Goal: Information Seeking & Learning: Learn about a topic

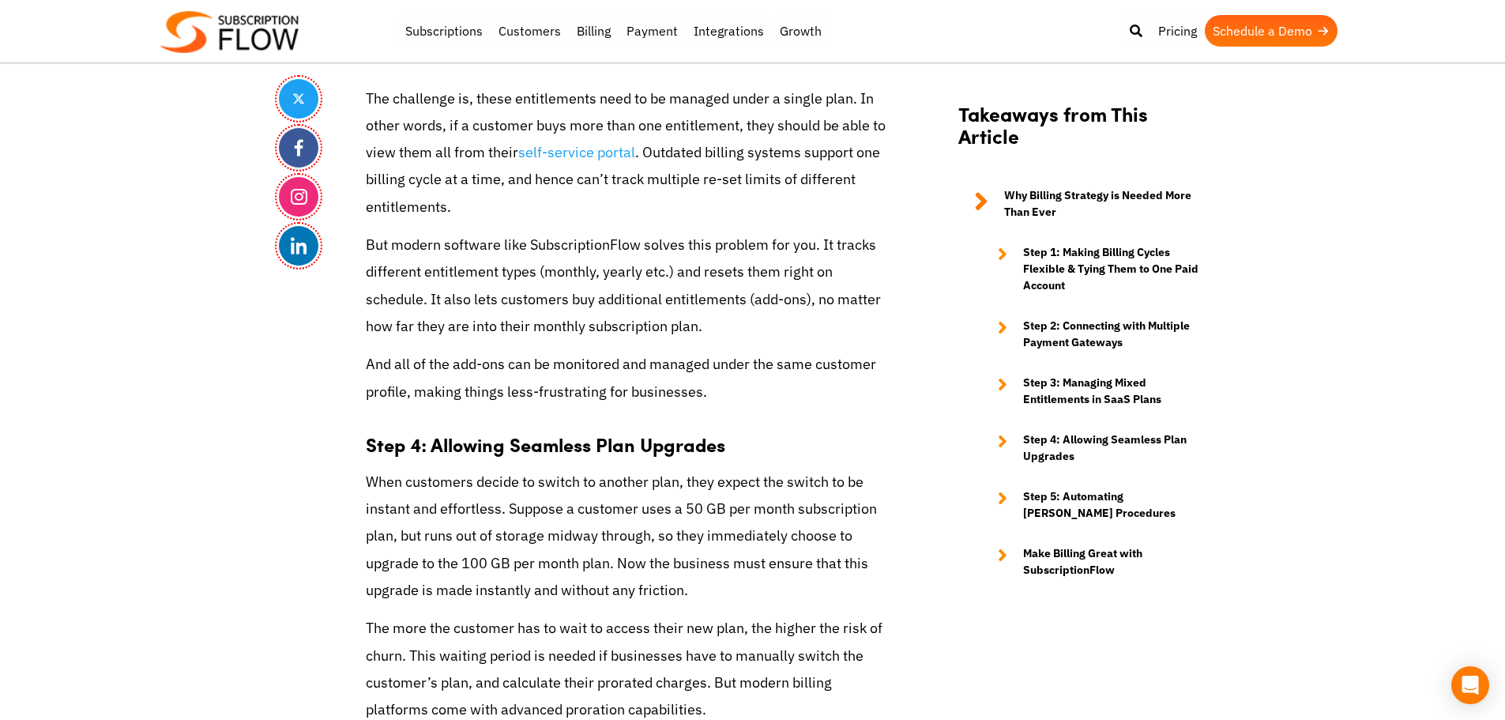
click at [404, 183] on p "The challenge is, these entitlements need to be managed under a single plan. In…" at bounding box center [627, 152] width 522 height 135
drag, startPoint x: 586, startPoint y: 355, endPoint x: 599, endPoint y: 333, distance: 25.5
click at [586, 355] on p "And all of the add-ons can be monitored and managed under the same customer pro…" at bounding box center [627, 378] width 522 height 54
drag, startPoint x: 502, startPoint y: 322, endPoint x: 518, endPoint y: 324, distance: 16.8
click at [502, 322] on p "But modern software like SubscriptionFlow solves this problem for you. It track…" at bounding box center [627, 286] width 522 height 108
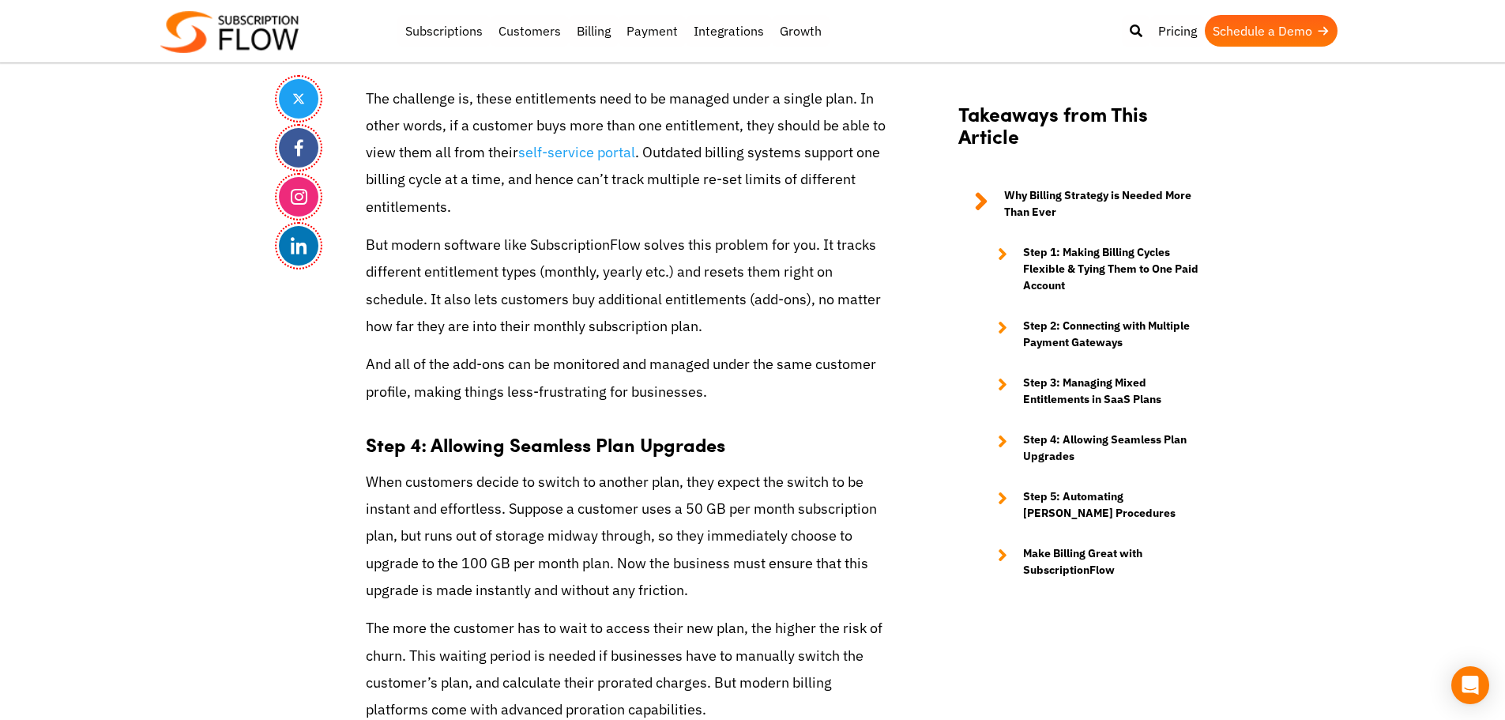
click at [377, 296] on p "But modern software like SubscriptionFlow solves this problem for you. It track…" at bounding box center [627, 286] width 522 height 108
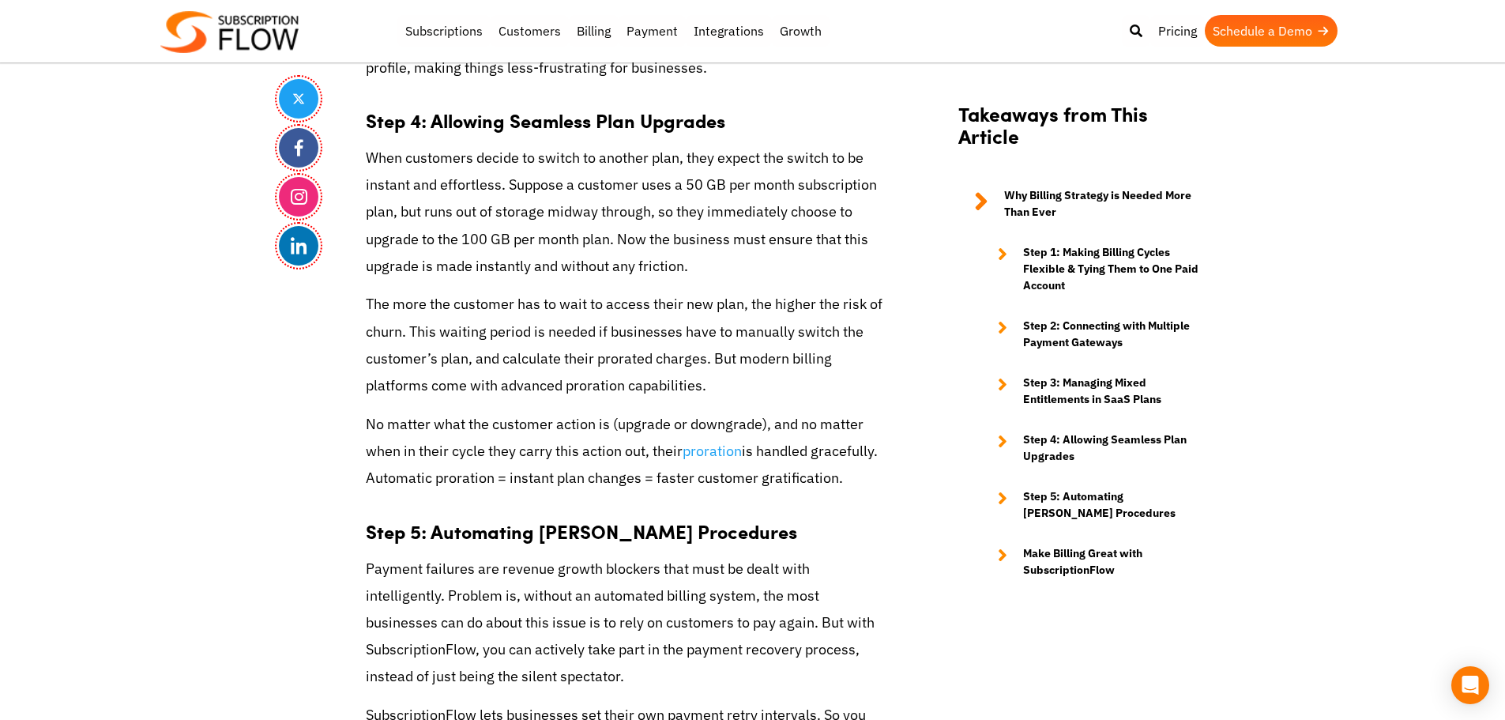
scroll to position [4137, 0]
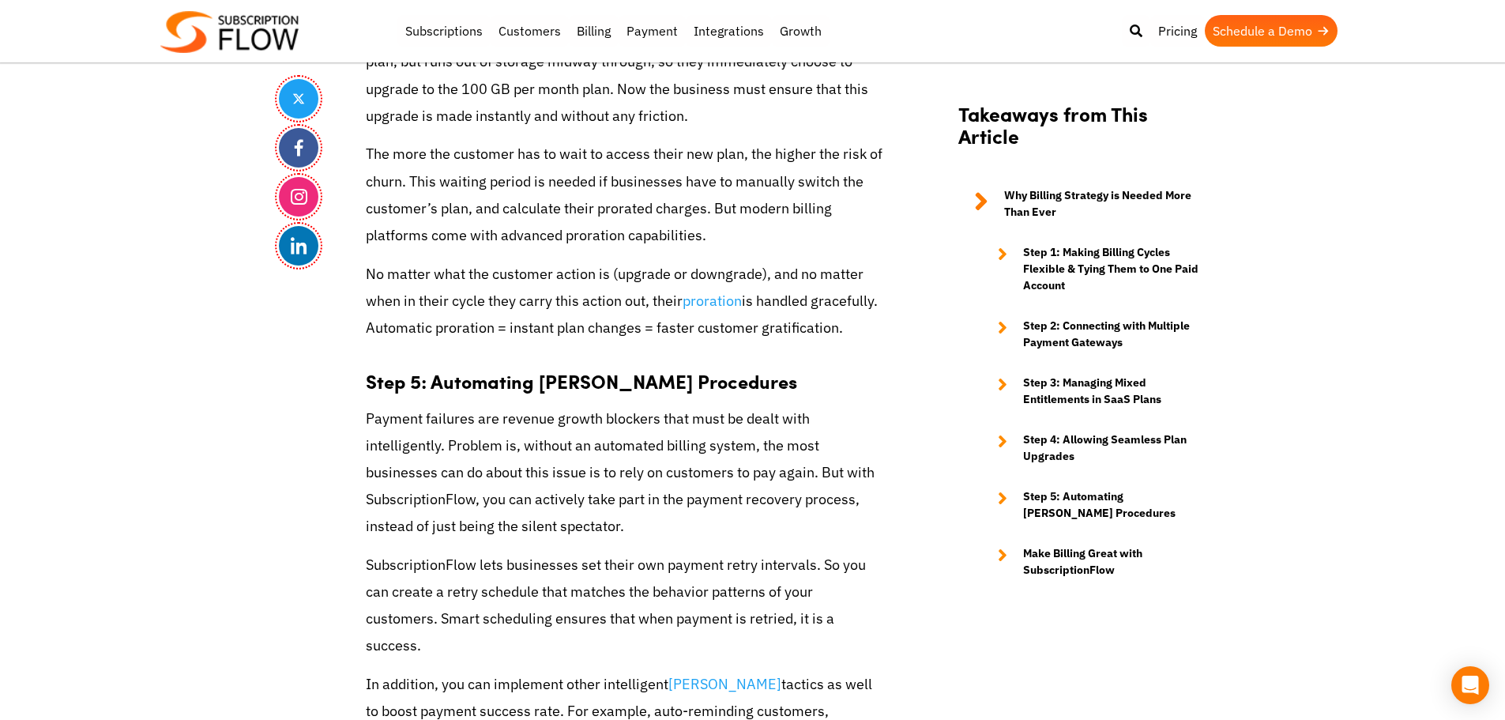
drag, startPoint x: 85, startPoint y: 186, endPoint x: 134, endPoint y: 143, distance: 66.1
drag, startPoint x: 447, startPoint y: 301, endPoint x: 453, endPoint y: 312, distance: 12.4
click at [447, 301] on p "No matter what the customer action is (upgrade or downgrade), and no matter whe…" at bounding box center [627, 301] width 522 height 81
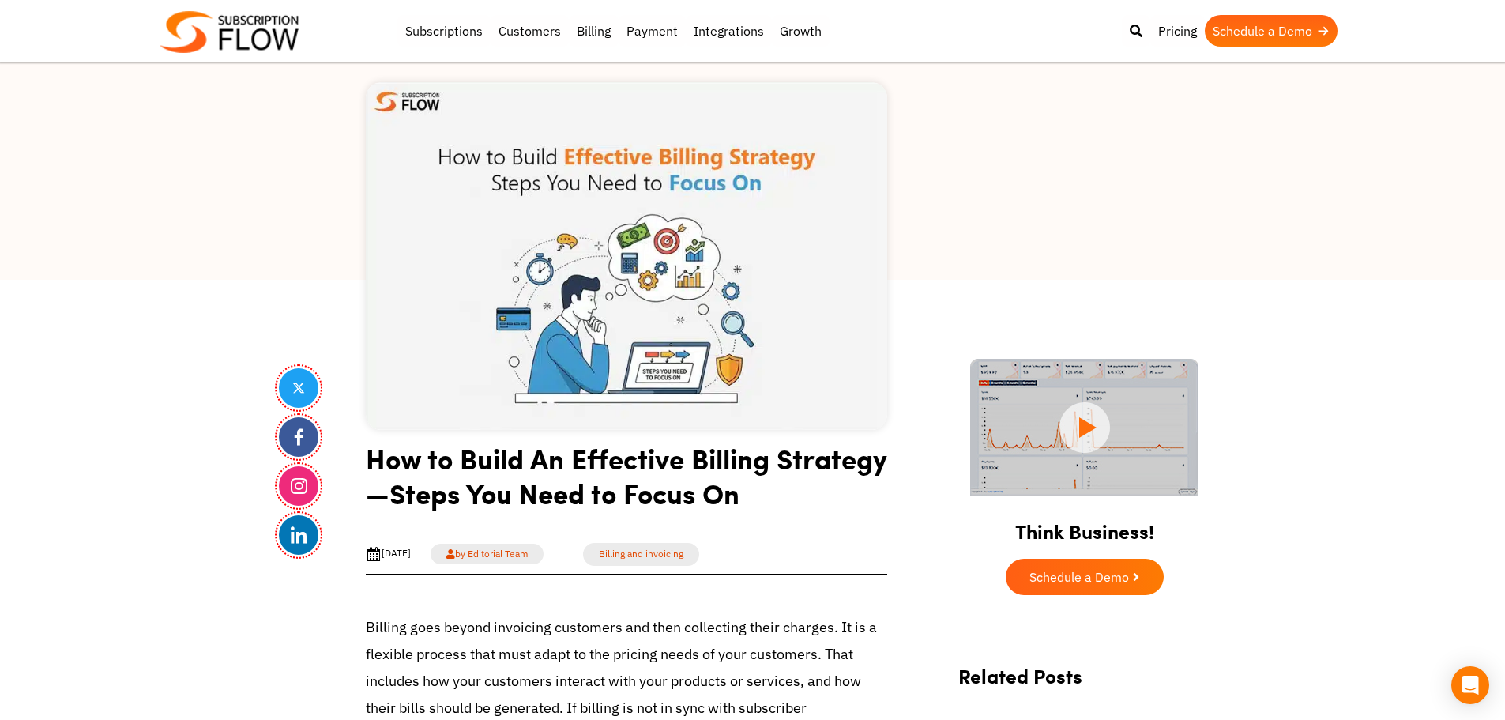
scroll to position [0, 0]
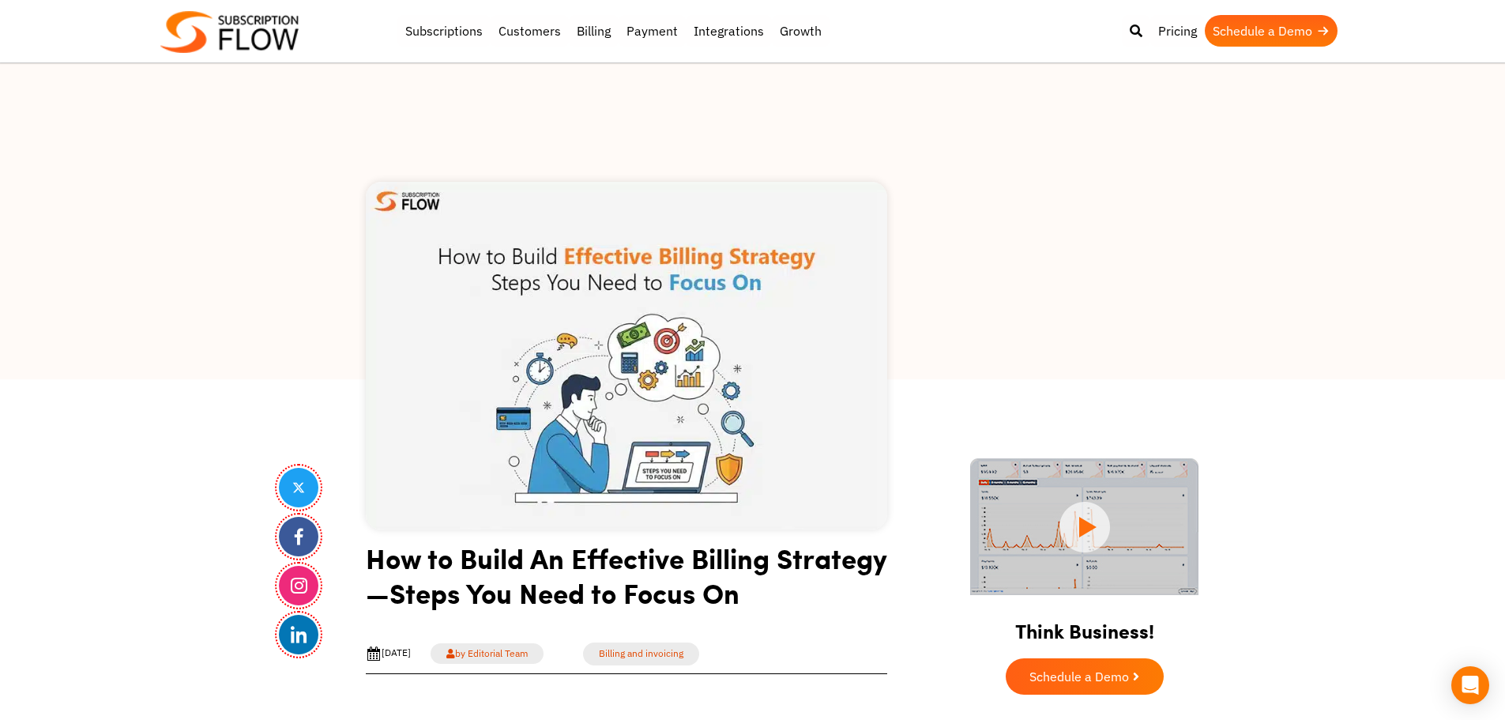
drag, startPoint x: 126, startPoint y: 471, endPoint x: 285, endPoint y: 389, distance: 178.8
drag, startPoint x: 364, startPoint y: 320, endPoint x: 558, endPoint y: 14, distance: 361.9
click at [364, 319] on div at bounding box center [752, 221] width 1505 height 316
drag, startPoint x: 1019, startPoint y: 633, endPoint x: 1150, endPoint y: 634, distance: 131.2
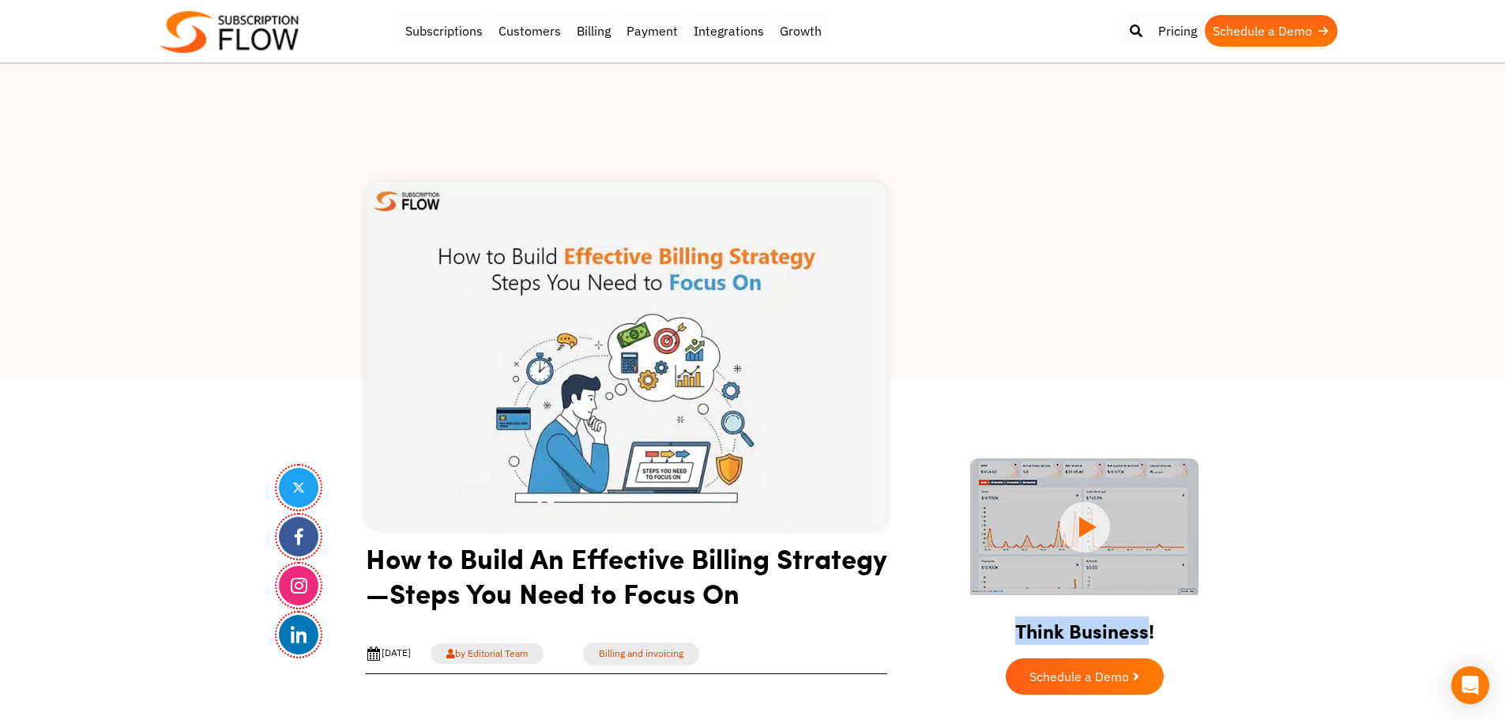
click at [1150, 634] on h2 "Think Business!" at bounding box center [1085, 625] width 284 height 51
click at [1099, 635] on h2 "Think Business!" at bounding box center [1085, 625] width 284 height 51
click at [1061, 625] on h2 "Think Business!" at bounding box center [1085, 625] width 284 height 51
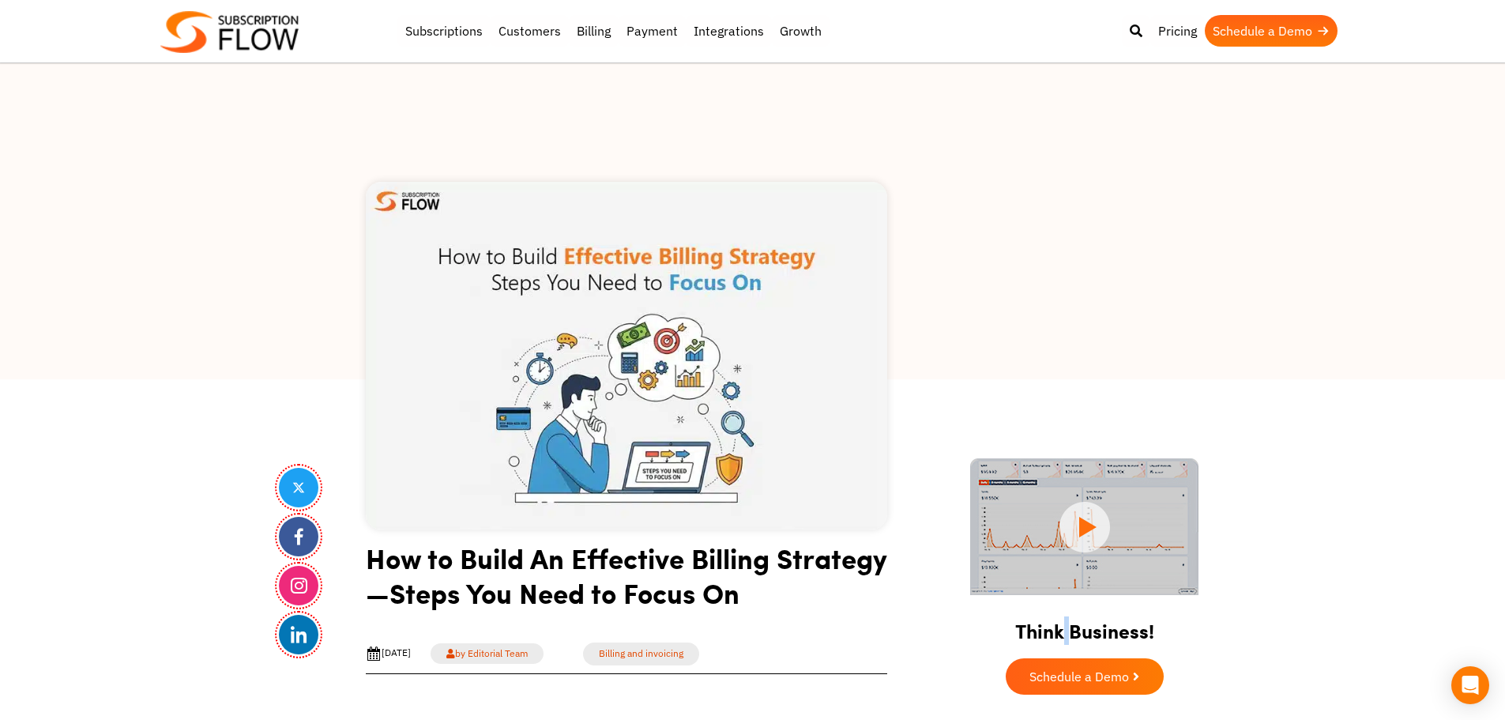
click at [1061, 625] on h2 "Think Business!" at bounding box center [1085, 625] width 284 height 51
click at [1071, 632] on h2 "Think Business!" at bounding box center [1085, 625] width 284 height 51
drag, startPoint x: 184, startPoint y: 207, endPoint x: 439, endPoint y: 32, distance: 309.0
click at [187, 203] on div at bounding box center [752, 221] width 1505 height 316
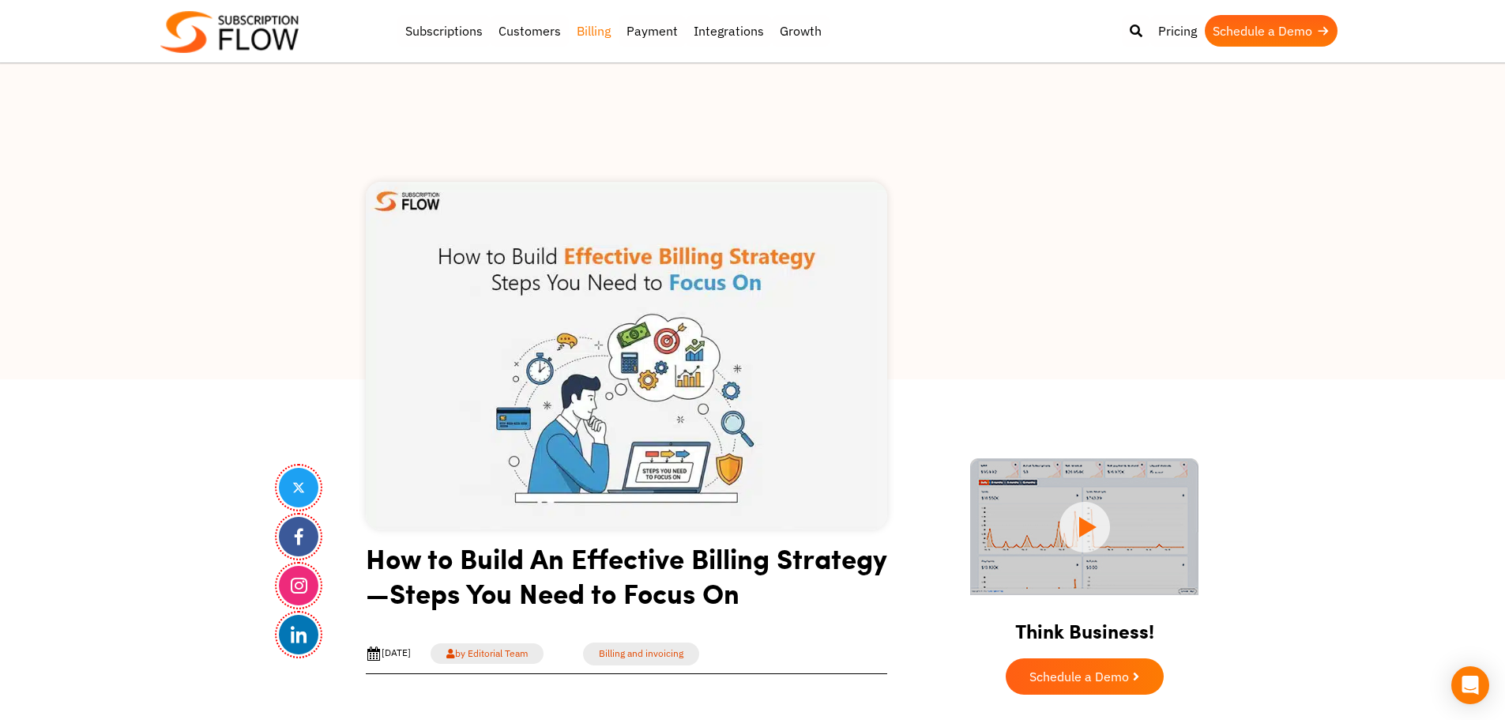
drag, startPoint x: 250, startPoint y: 445, endPoint x: 572, endPoint y: 32, distance: 524.1
drag, startPoint x: 0, startPoint y: 536, endPoint x: 316, endPoint y: 128, distance: 515.9
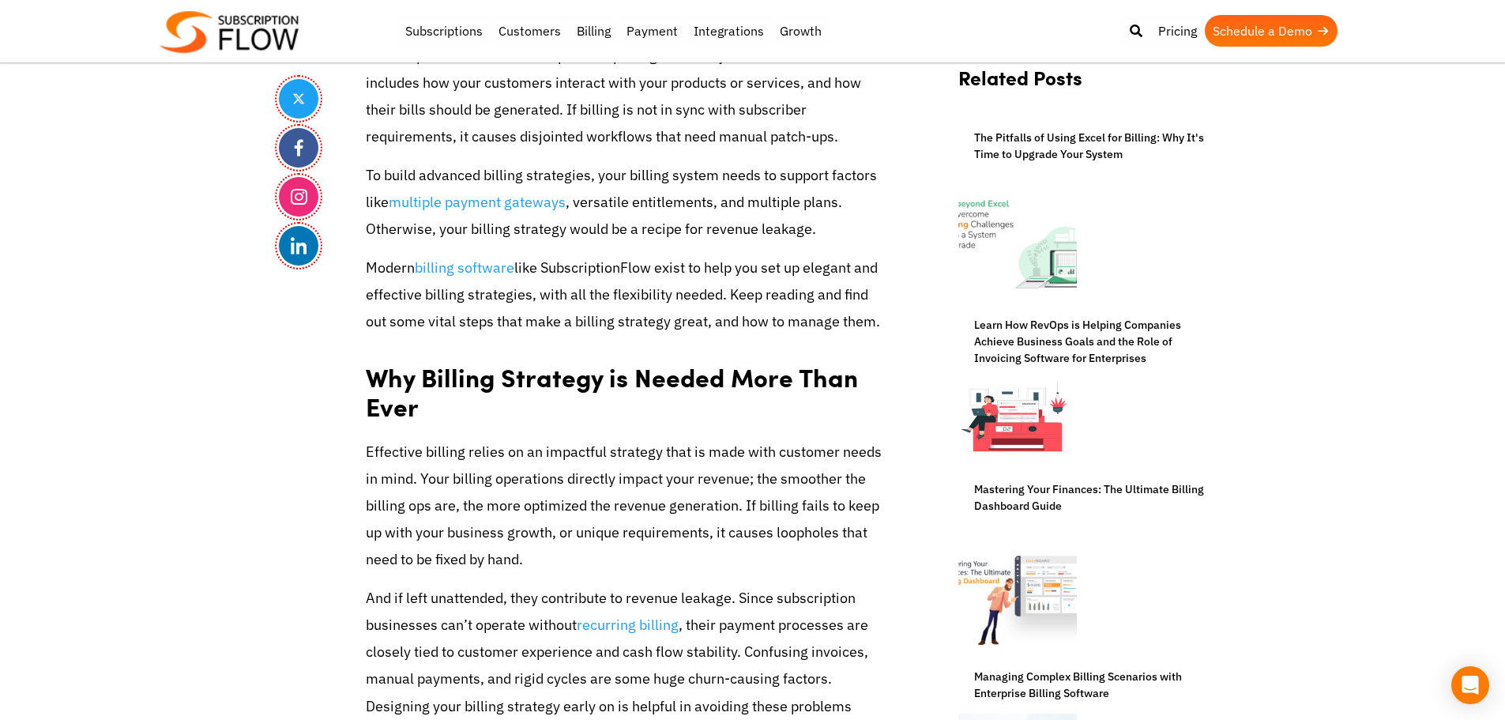
scroll to position [1260, 0]
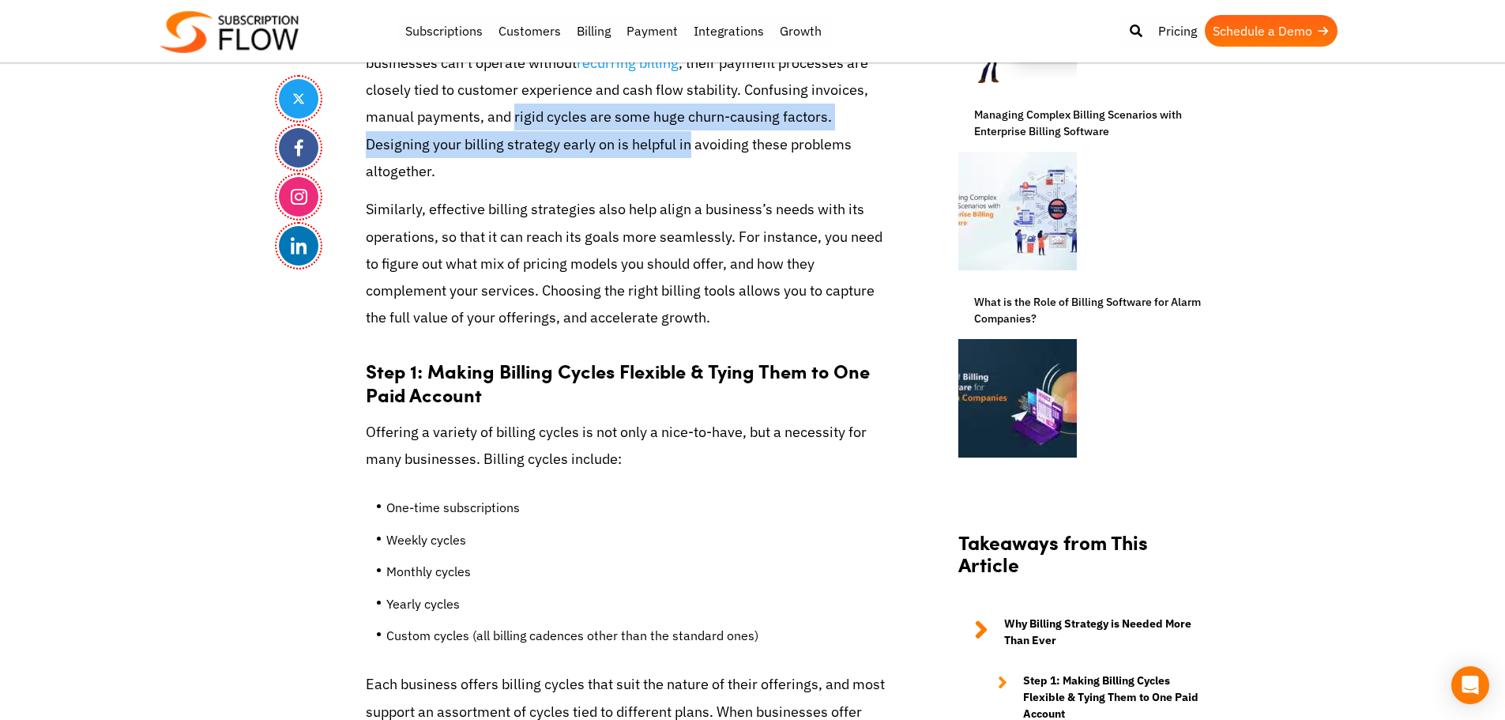
drag, startPoint x: 515, startPoint y: 116, endPoint x: 686, endPoint y: 151, distance: 174.2
click at [686, 151] on p "And if left unattended, they contribute to revenue leakage. Since subscription …" at bounding box center [627, 104] width 522 height 162
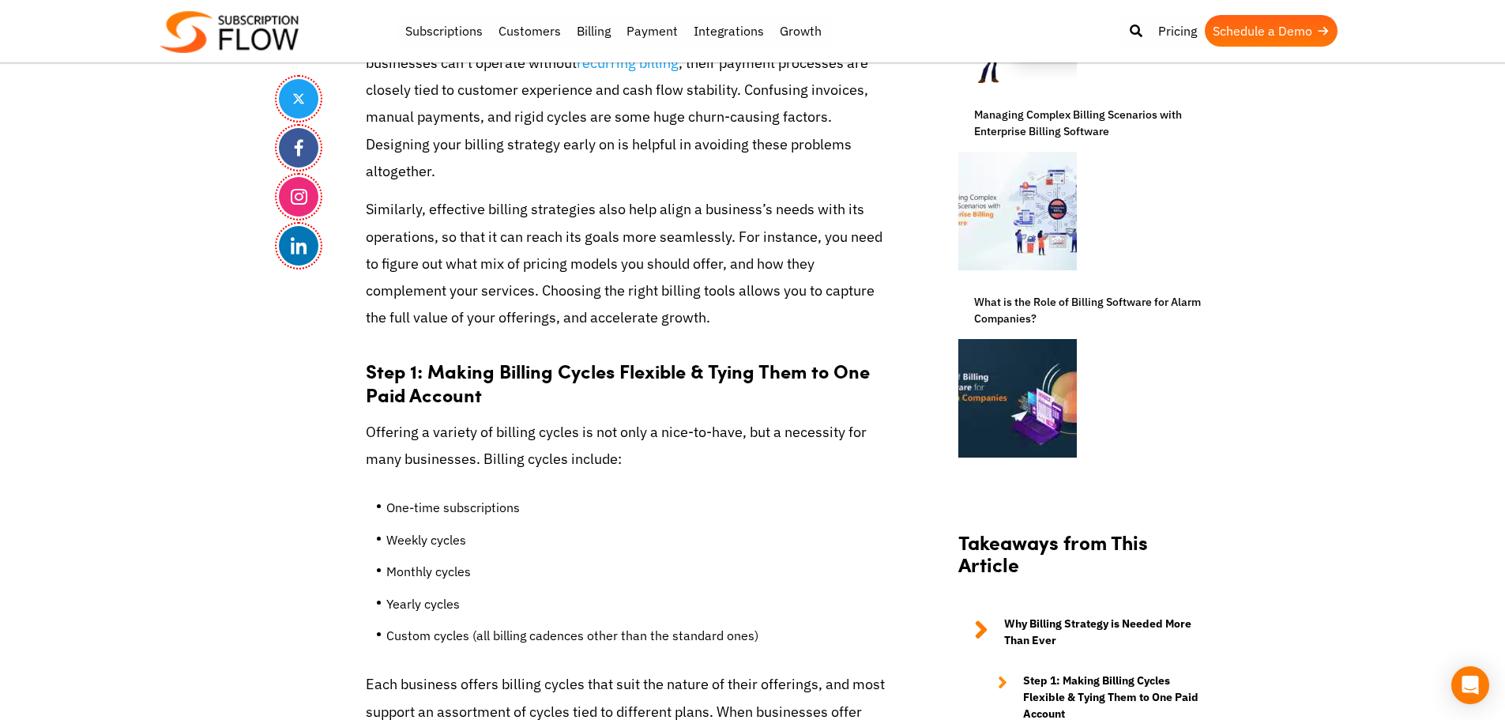
click at [458, 130] on p "And if left unattended, they contribute to revenue leakage. Since subscription …" at bounding box center [627, 104] width 522 height 162
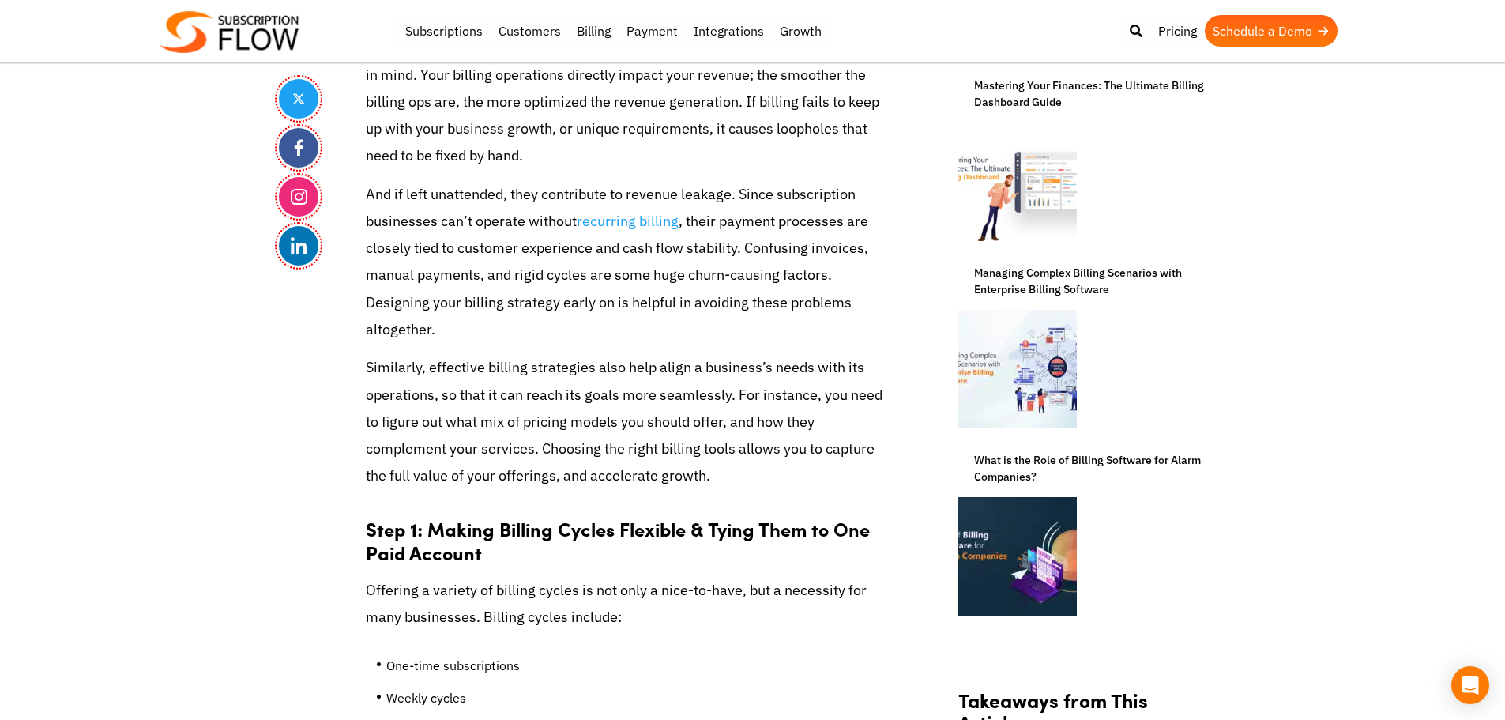
scroll to position [1070, 0]
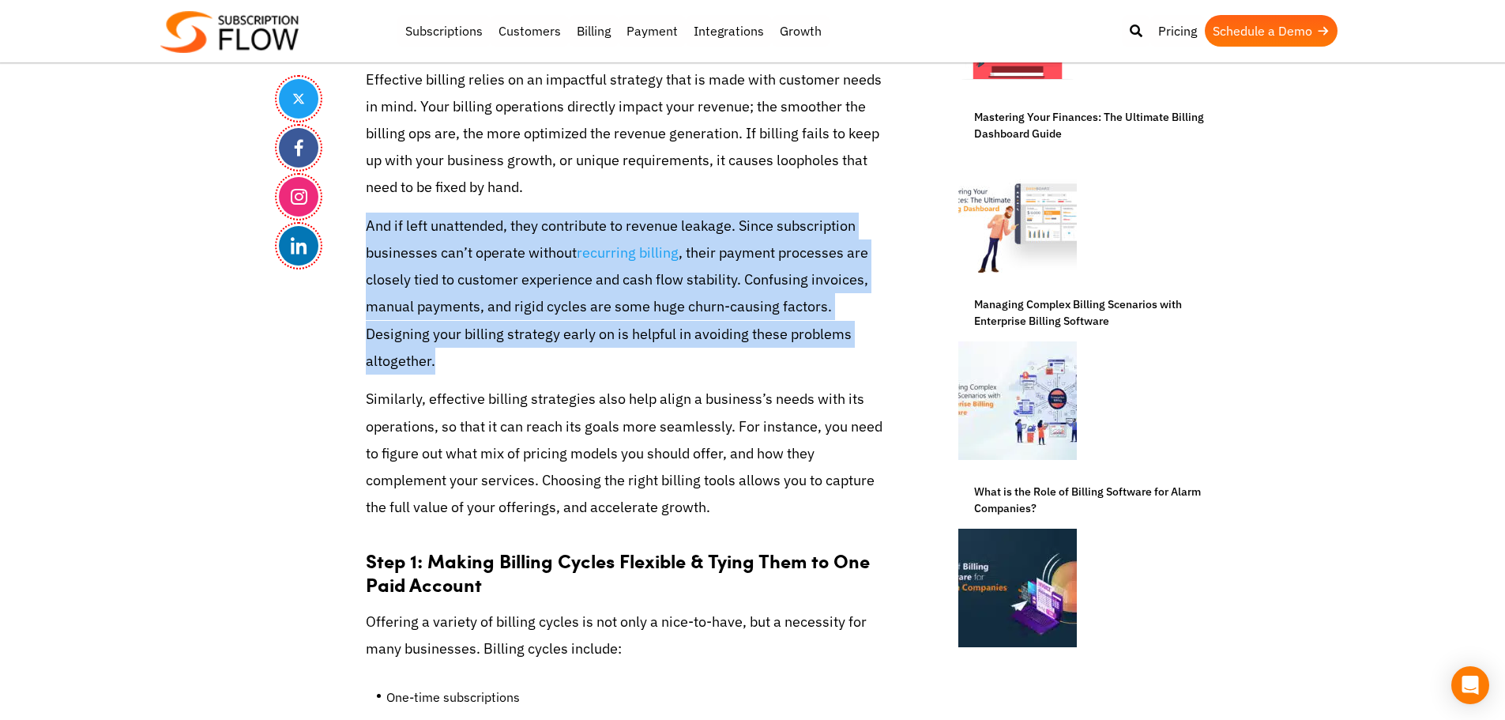
drag, startPoint x: 363, startPoint y: 227, endPoint x: 522, endPoint y: 362, distance: 208.5
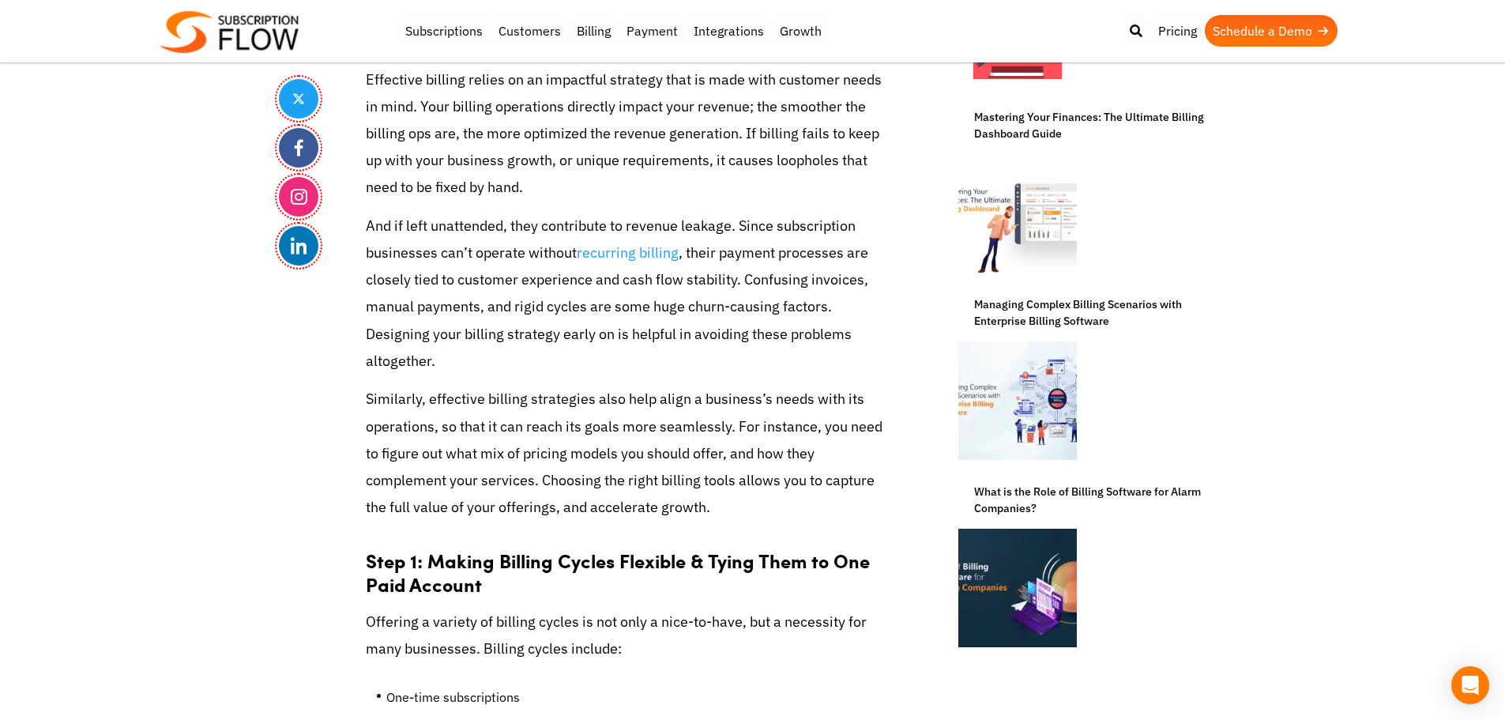
click at [430, 432] on p "Similarly, effective billing strategies also help align a business’s needs with…" at bounding box center [627, 453] width 522 height 135
click at [396, 407] on p "Similarly, effective billing strategies also help align a business’s needs with…" at bounding box center [627, 453] width 522 height 135
click at [671, 346] on p "And if left unattended, they contribute to revenue leakage. Since subscription …" at bounding box center [627, 294] width 522 height 162
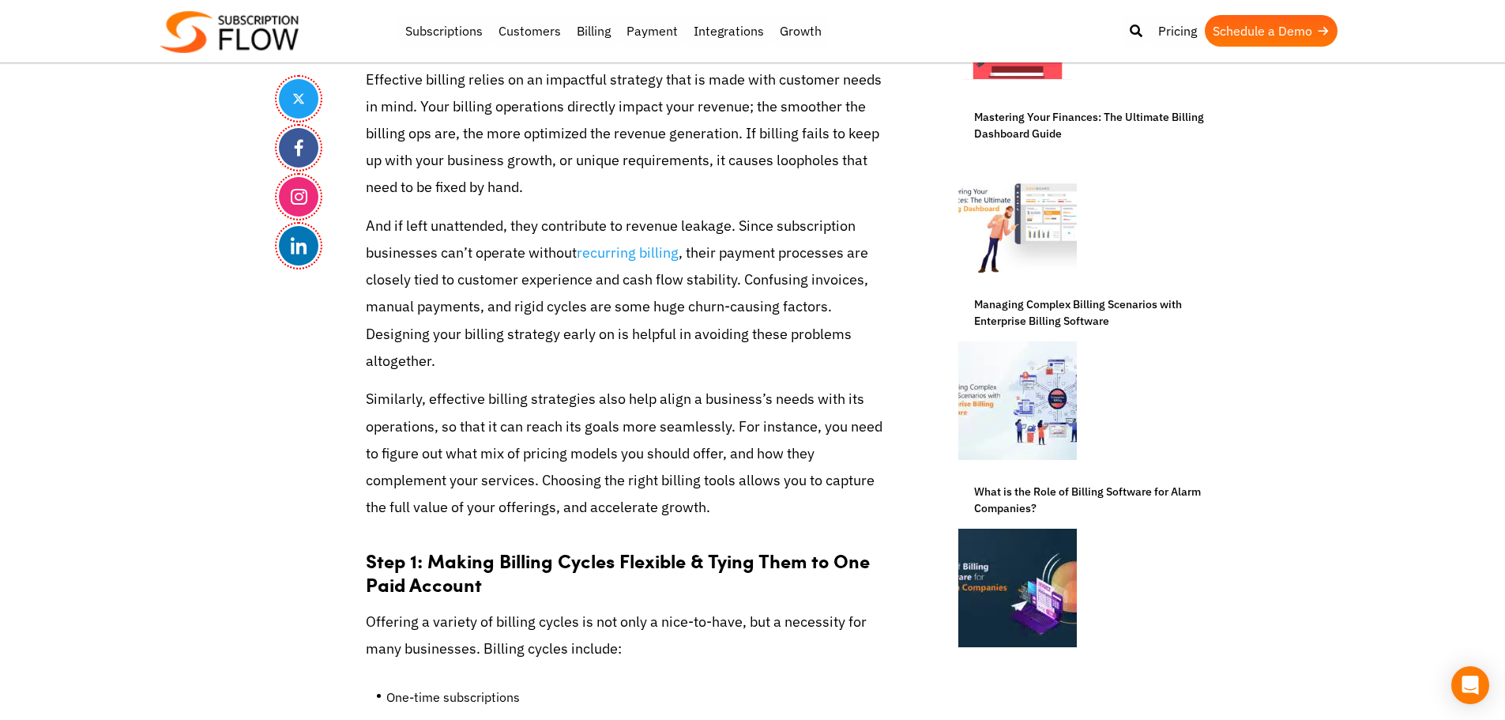
click at [466, 228] on p "And if left unattended, they contribute to revenue leakage. Since subscription …" at bounding box center [627, 294] width 522 height 162
click at [520, 232] on p "And if left unattended, they contribute to revenue leakage. Since subscription …" at bounding box center [627, 294] width 522 height 162
drag, startPoint x: 509, startPoint y: 225, endPoint x: 731, endPoint y: 225, distance: 222.0
click at [731, 225] on p "And if left unattended, they contribute to revenue leakage. Since subscription …" at bounding box center [627, 294] width 522 height 162
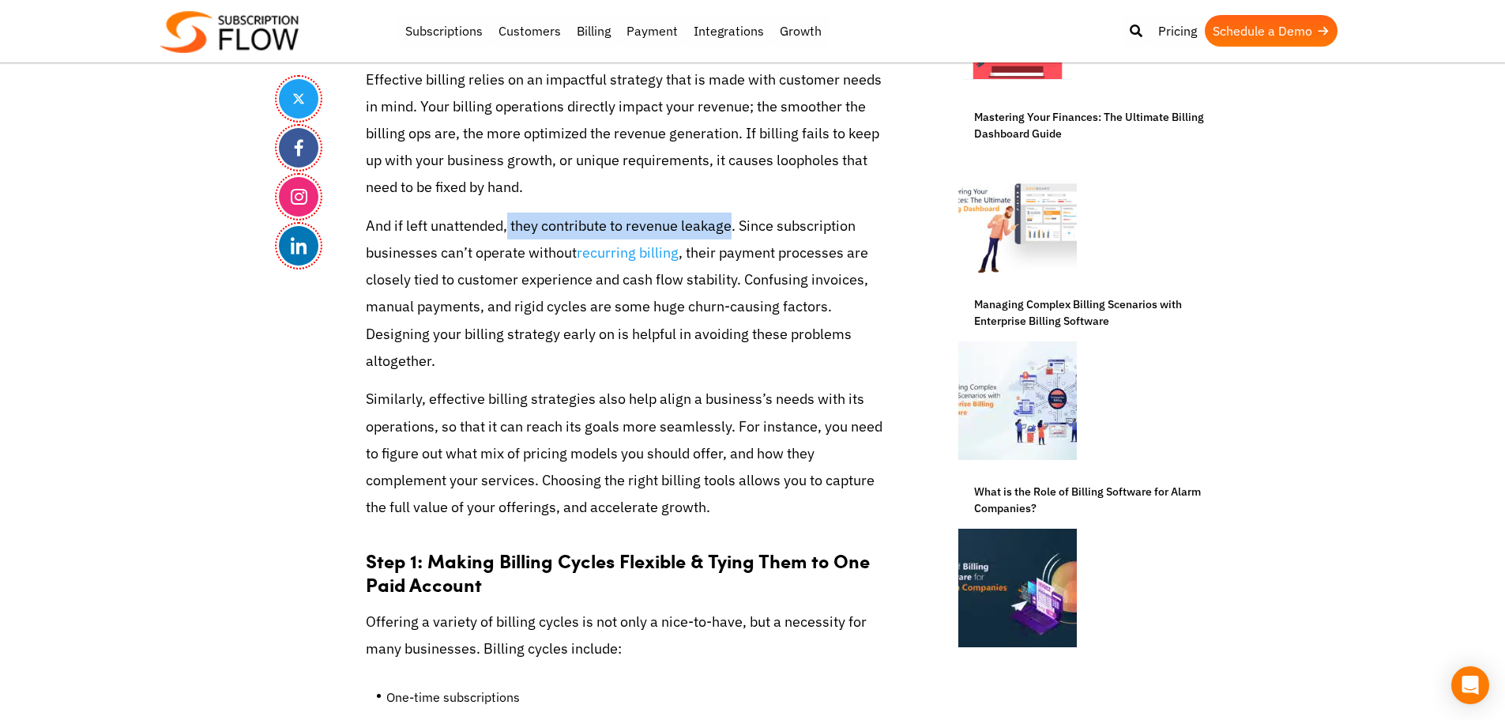
click at [731, 225] on p "And if left unattended, they contribute to revenue leakage. Since subscription …" at bounding box center [627, 294] width 522 height 162
click at [569, 168] on p "Effective billing relies on an impactful strategy that is made with customer ne…" at bounding box center [627, 133] width 522 height 135
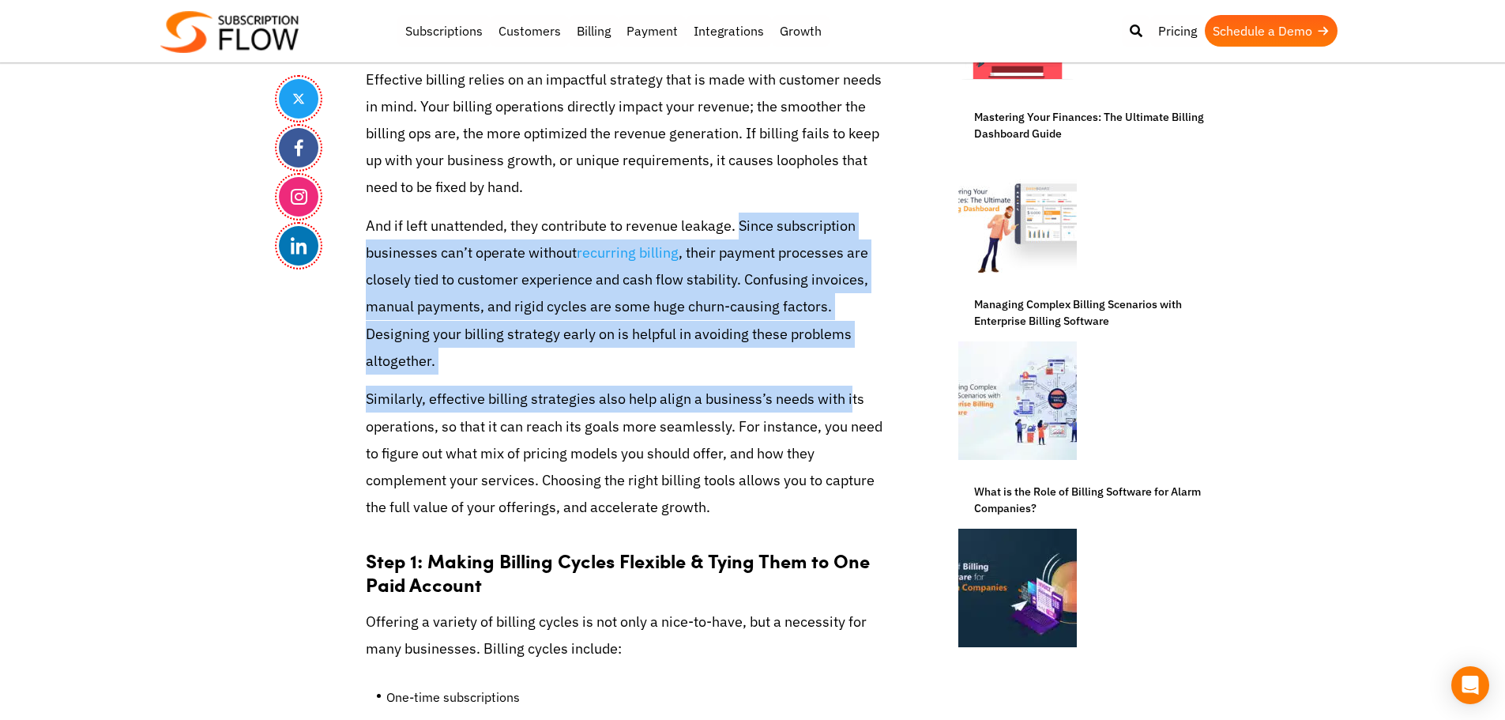
drag, startPoint x: 741, startPoint y: 226, endPoint x: 848, endPoint y: 401, distance: 204.6
click at [718, 317] on p "And if left unattended, they contribute to revenue leakage. Since subscription …" at bounding box center [627, 294] width 522 height 162
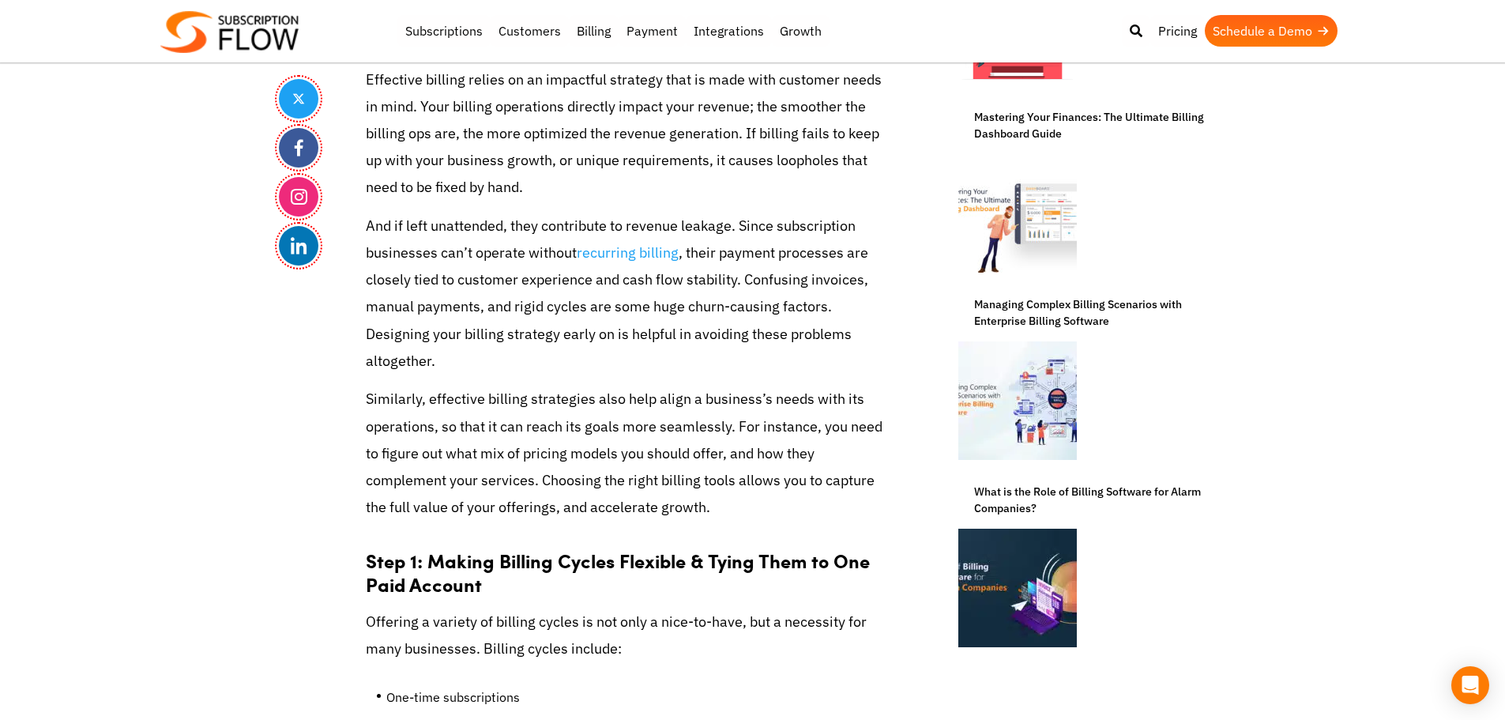
click at [597, 223] on p "And if left unattended, they contribute to revenue leakage. Since subscription …" at bounding box center [627, 294] width 522 height 162
click at [596, 223] on p "And if left unattended, they contribute to revenue leakage. Since subscription …" at bounding box center [627, 294] width 522 height 162
click at [691, 218] on p "And if left unattended, they contribute to revenue leakage. Since subscription …" at bounding box center [627, 294] width 522 height 162
drag, startPoint x: 628, startPoint y: 228, endPoint x: 736, endPoint y: 237, distance: 108.7
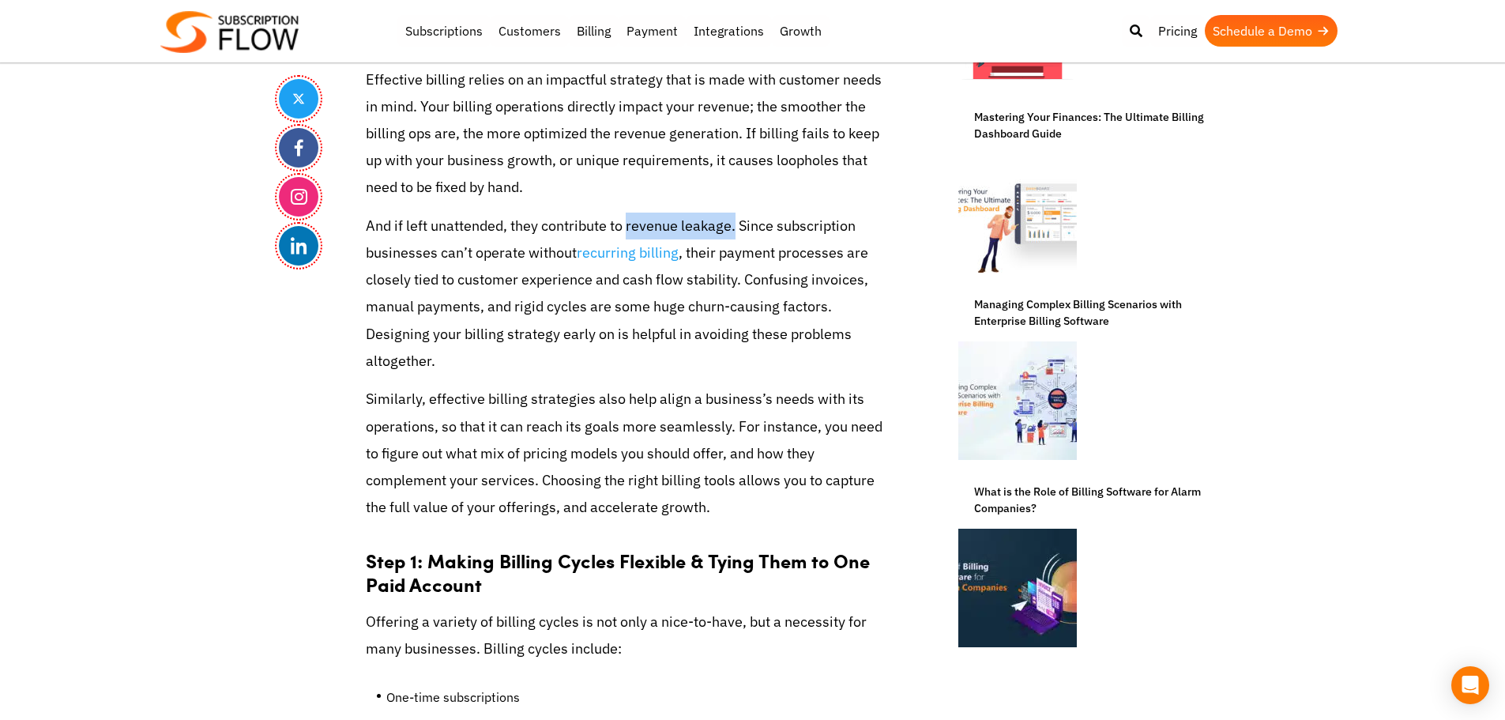
click at [736, 237] on p "And if left unattended, they contribute to revenue leakage. Since subscription …" at bounding box center [627, 294] width 522 height 162
click at [698, 219] on p "And if left unattended, they contribute to revenue leakage. Since subscription …" at bounding box center [627, 294] width 522 height 162
